Goal: Communication & Community: Answer question/provide support

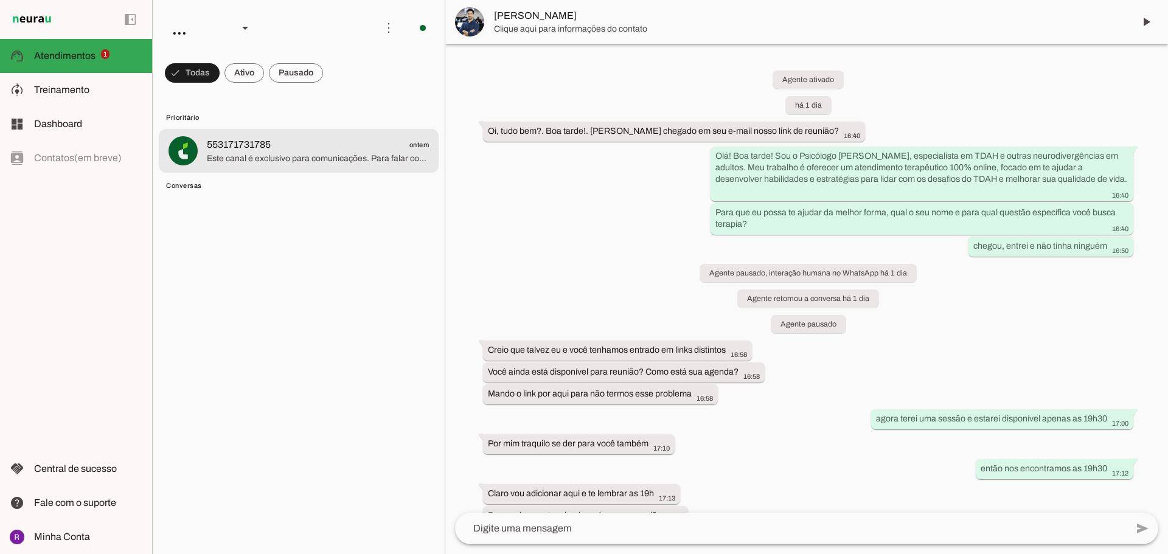
scroll to position [483, 0]
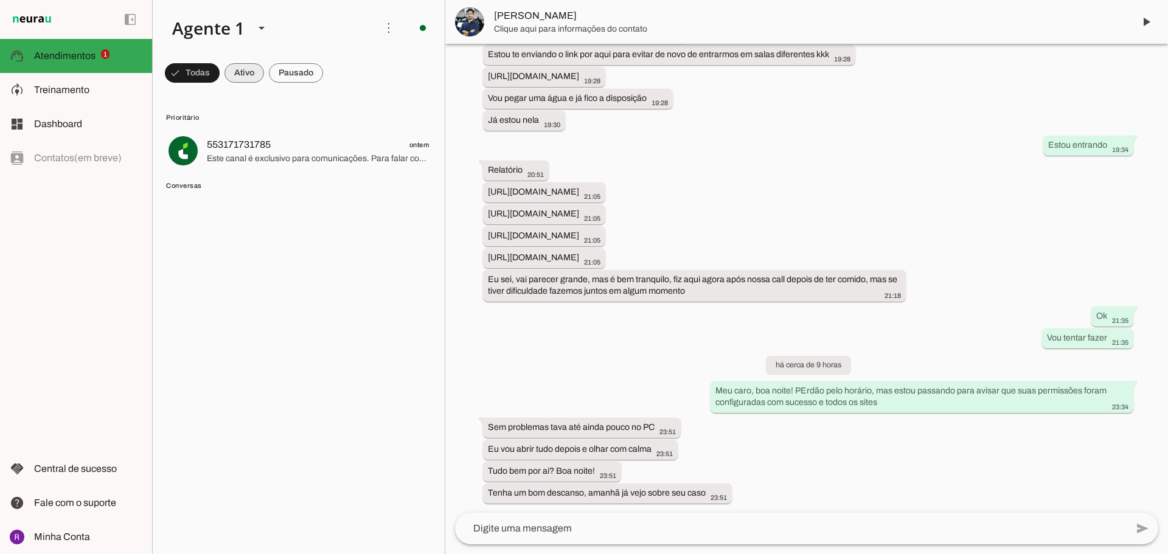
click at [220, 65] on span at bounding box center [192, 72] width 55 height 29
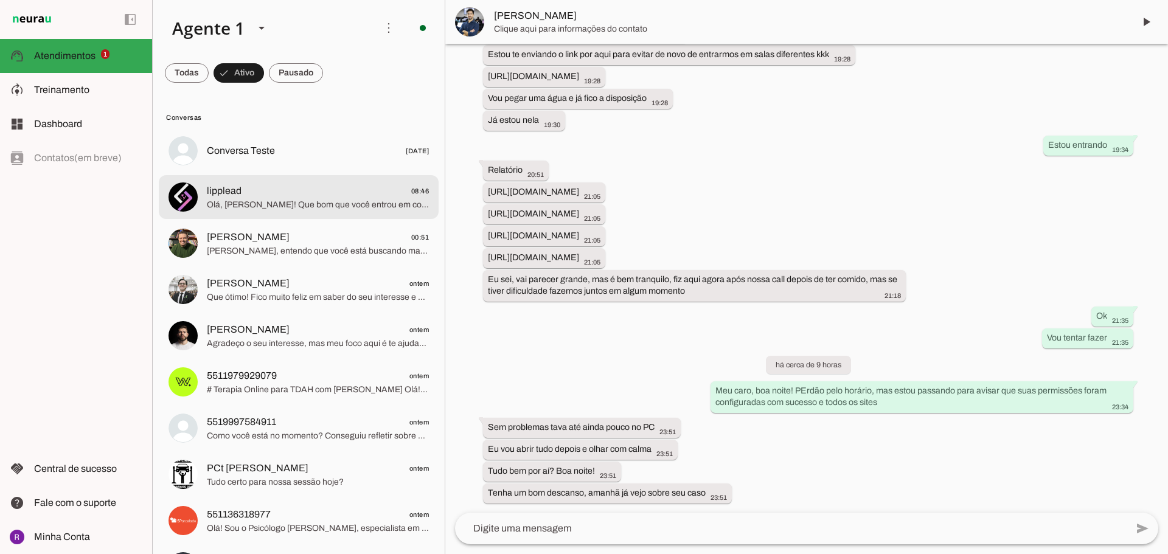
click at [274, 195] on span "lipplead 08:46" at bounding box center [318, 191] width 222 height 15
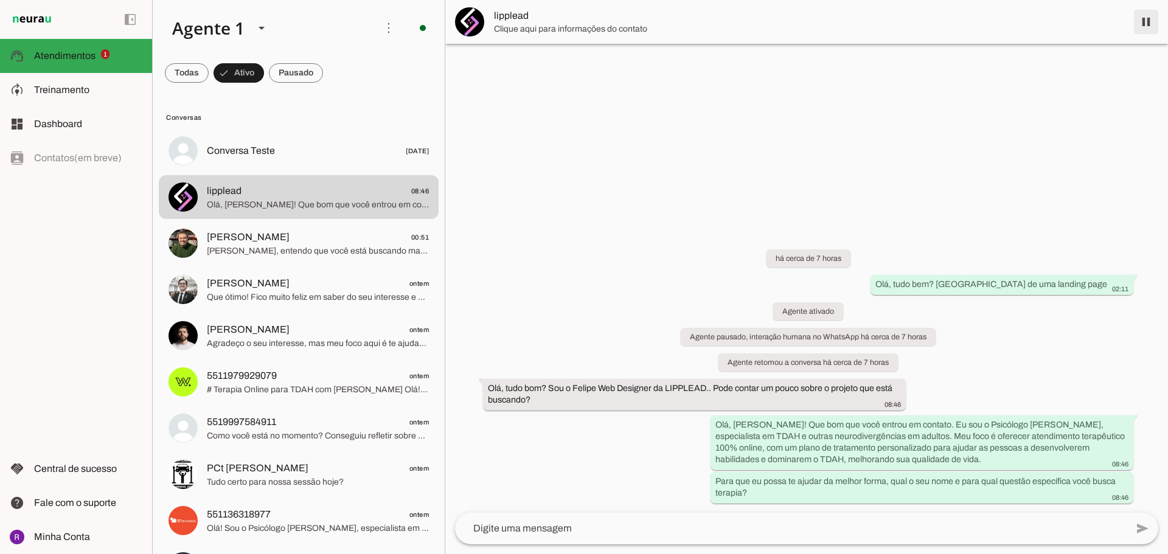
click at [1152, 20] on span at bounding box center [1146, 21] width 29 height 29
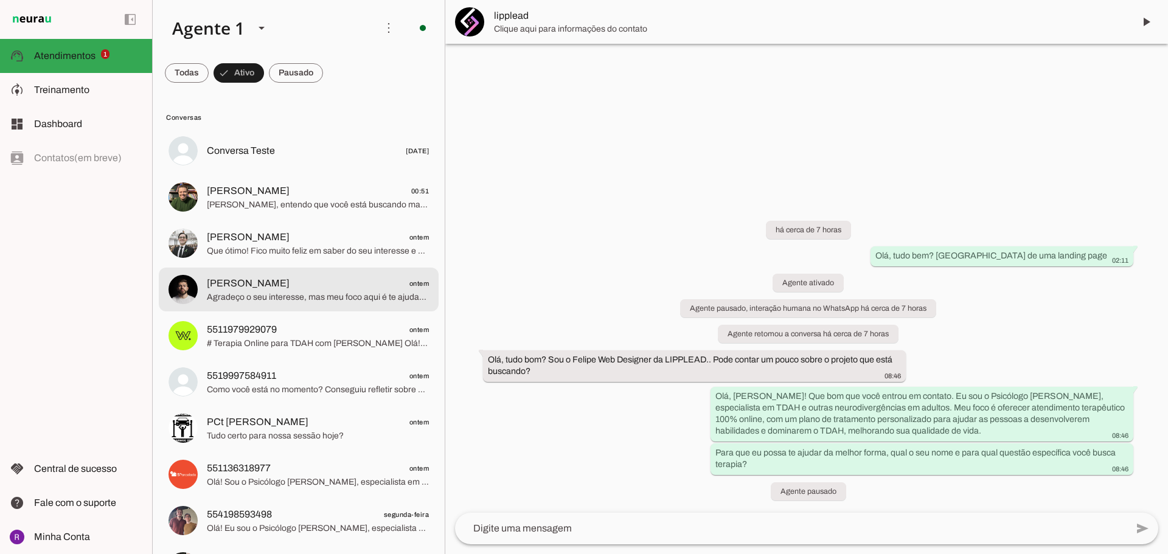
click at [287, 293] on span "Agradeço o seu interesse, mas meu foco aqui é te ajudar a entender como a terap…" at bounding box center [318, 298] width 222 height 12
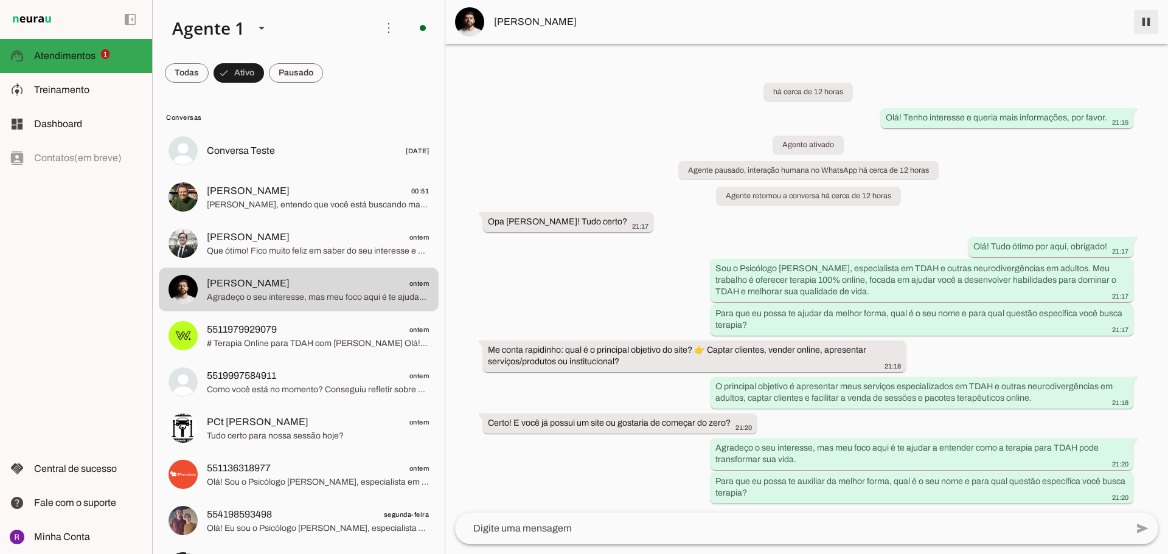
click at [1156, 27] on span at bounding box center [1146, 21] width 29 height 29
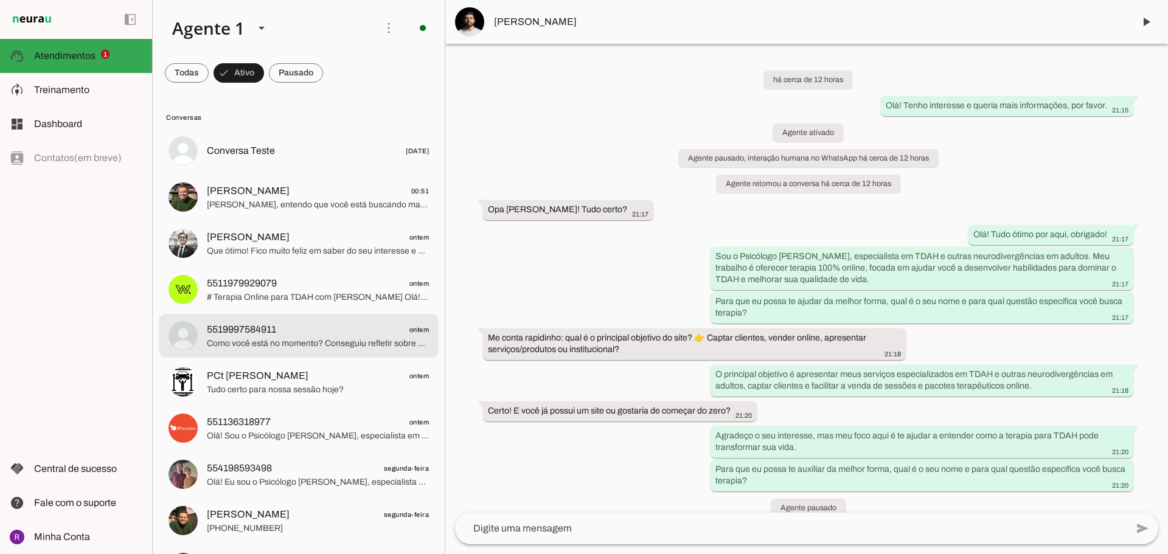
click at [278, 330] on span "5519997584911 ontem" at bounding box center [318, 330] width 222 height 15
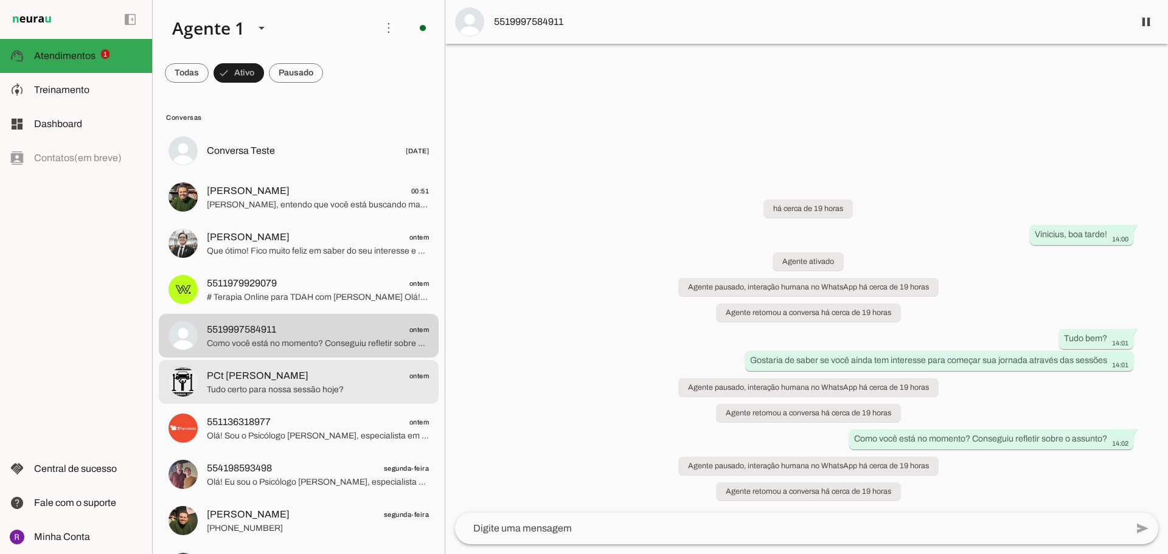
click at [380, 378] on span "PCt [PERSON_NAME] ontem" at bounding box center [318, 376] width 222 height 15
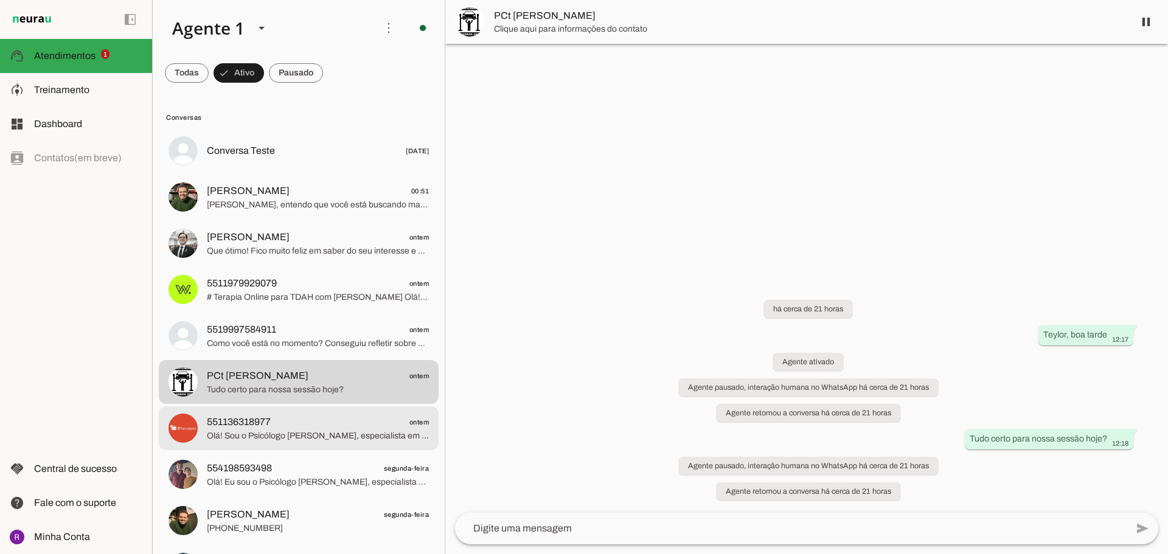
click at [359, 427] on span "551136318977 ontem" at bounding box center [318, 422] width 222 height 15
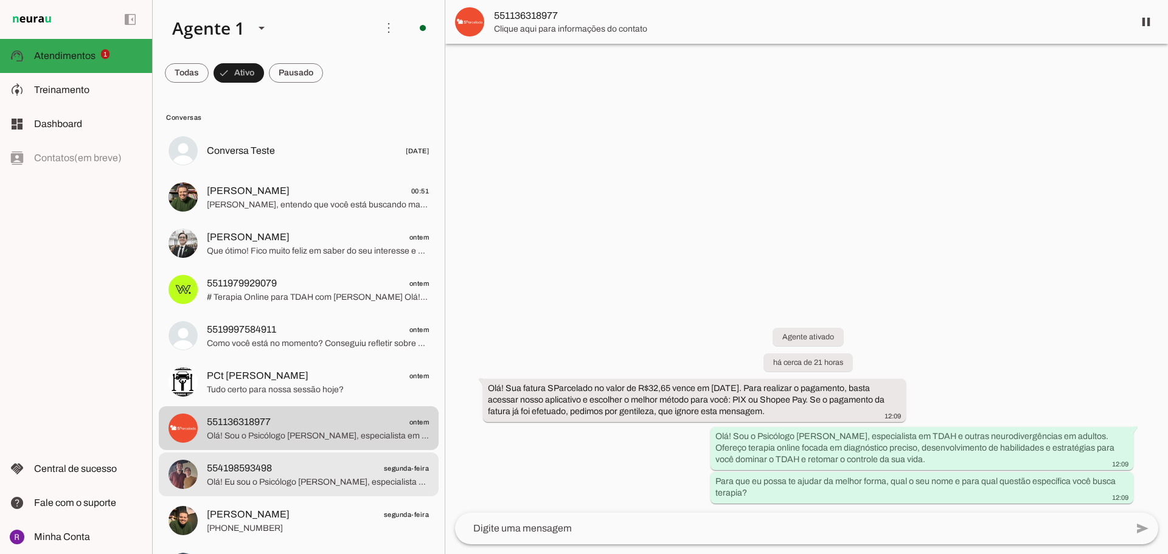
click at [348, 473] on span "554198593498 segunda-feira" at bounding box center [318, 468] width 222 height 15
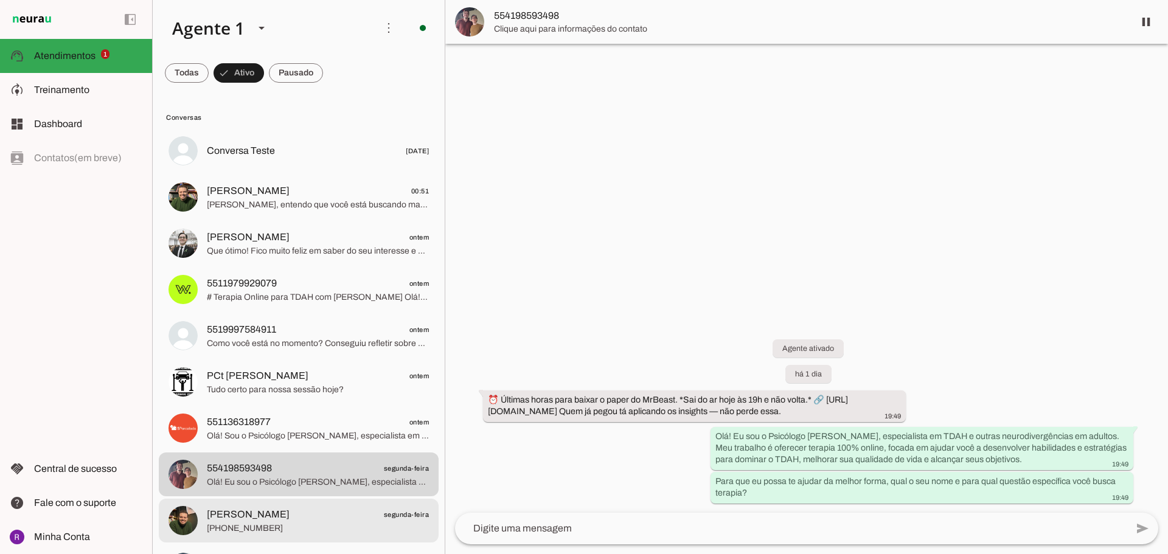
drag, startPoint x: 323, startPoint y: 505, endPoint x: 331, endPoint y: 481, distance: 25.8
click at [327, 498] on lit-virtualizer "Conversa Teste [DATE] [PERSON_NAME] 00:51 [PERSON_NAME], entendo que você está …" at bounding box center [299, 407] width 292 height 556
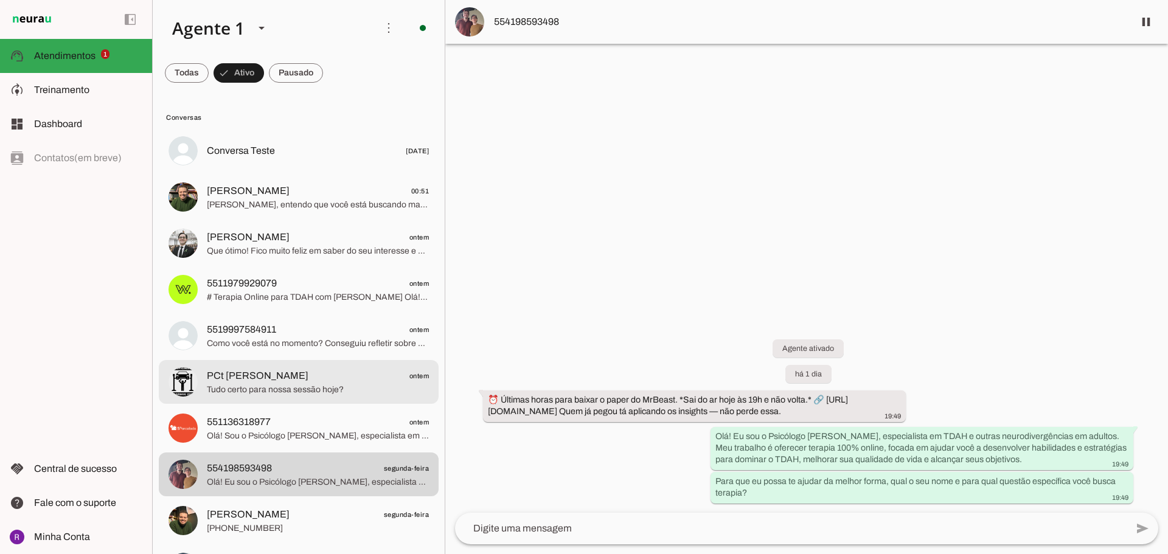
click at [284, 373] on span "PCt [PERSON_NAME]" at bounding box center [258, 376] width 102 height 15
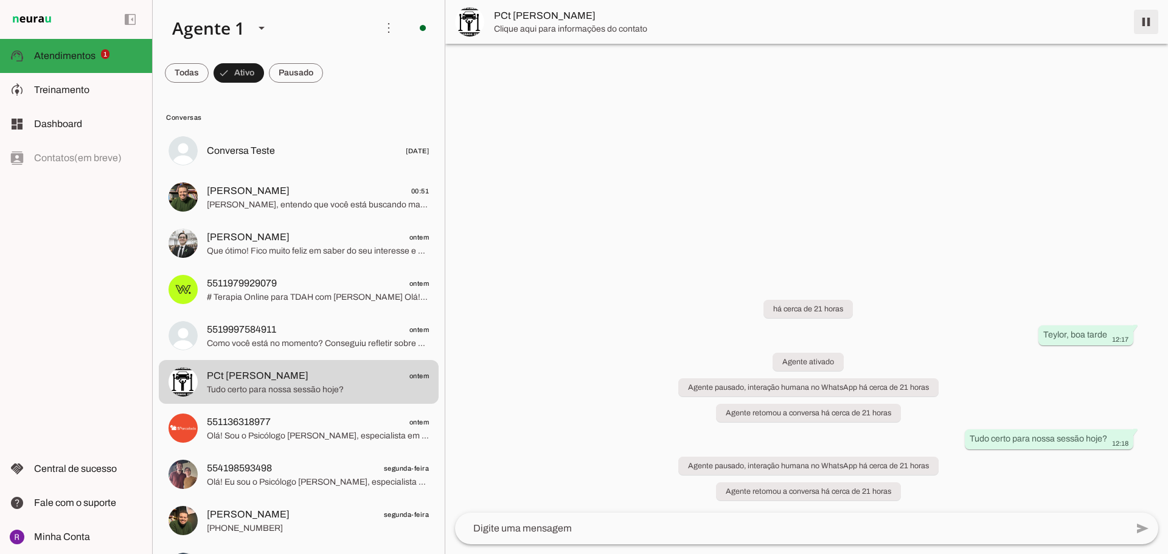
click at [1151, 25] on span at bounding box center [1146, 21] width 29 height 29
